Goal: Navigation & Orientation: Find specific page/section

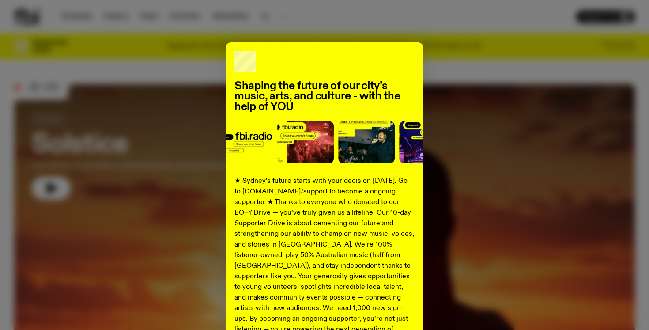
scroll to position [107, 0]
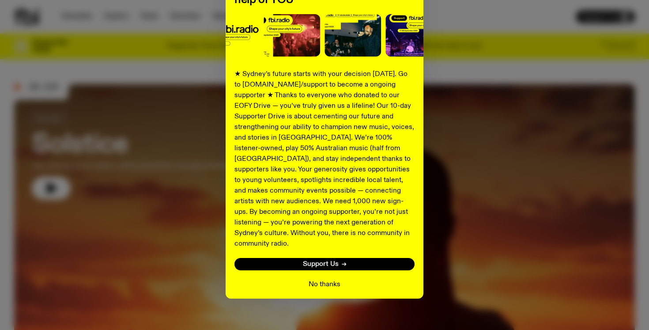
click at [321, 279] on button "No thanks" at bounding box center [324, 284] width 32 height 11
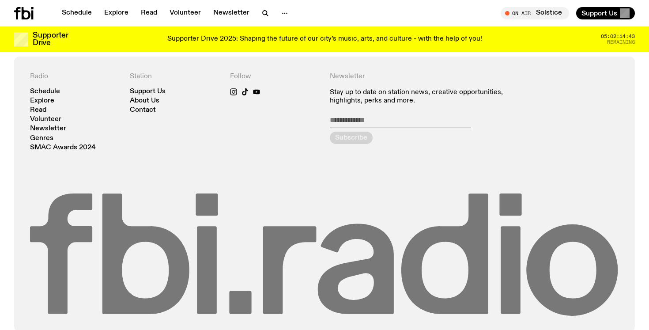
scroll to position [1971, 0]
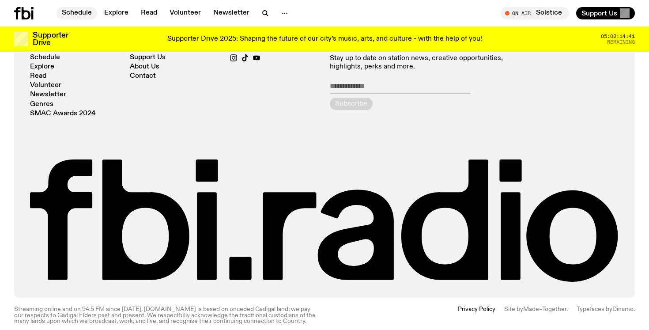
click at [83, 13] on link "Schedule" at bounding box center [76, 13] width 41 height 12
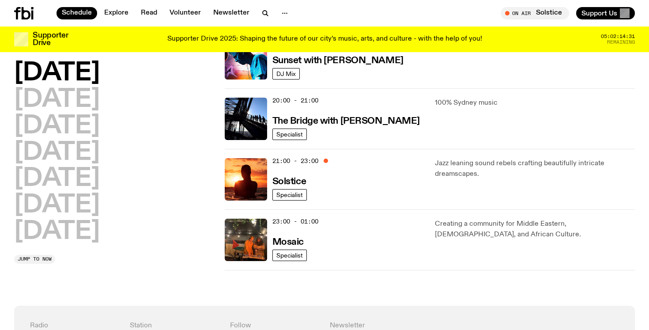
scroll to position [406, 0]
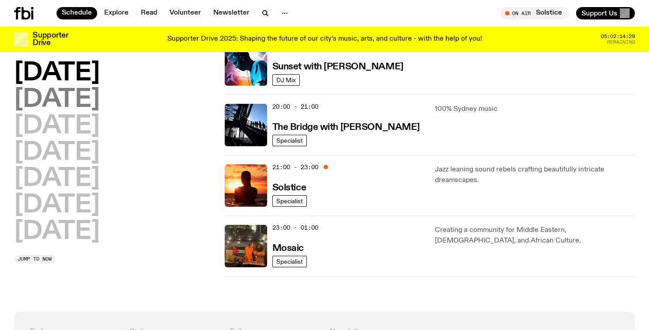
click at [97, 98] on h2 "Tuesday" at bounding box center [57, 99] width 86 height 25
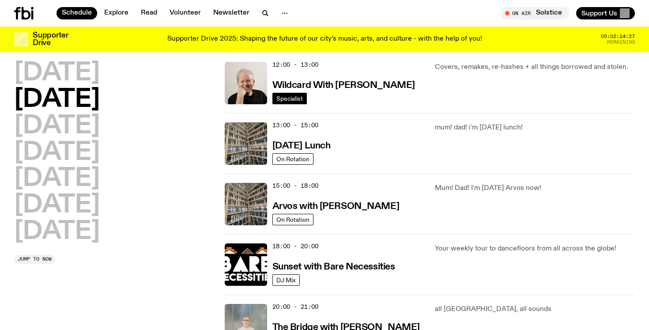
scroll to position [203, 0]
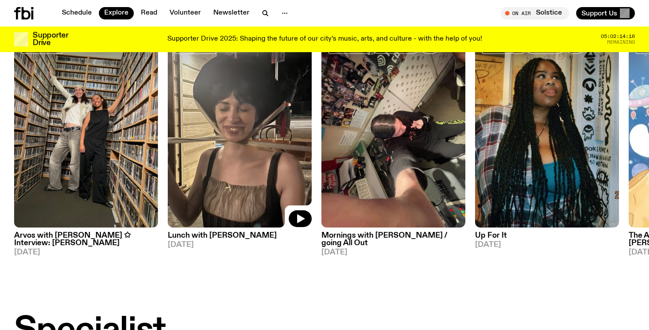
scroll to position [404, 0]
